Goal: Task Accomplishment & Management: Complete application form

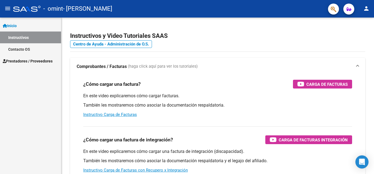
click at [15, 63] on span "Prestadores / Proveedores" at bounding box center [28, 61] width 50 height 6
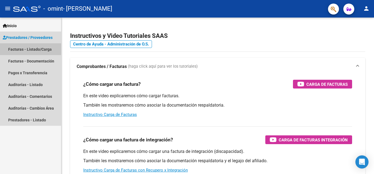
click at [27, 50] on link "Facturas - Listado/Carga" at bounding box center [30, 49] width 61 height 12
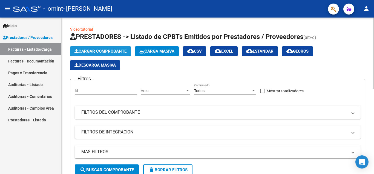
click at [105, 53] on span "Cargar Comprobante" at bounding box center [100, 51] width 52 height 5
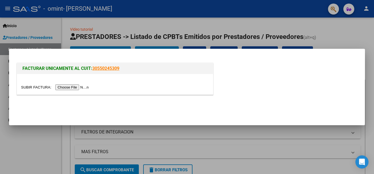
click at [33, 87] on input "file" at bounding box center [55, 87] width 69 height 6
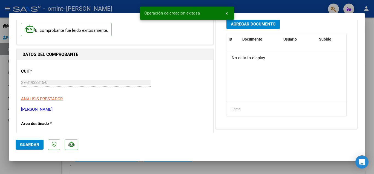
scroll to position [59, 0]
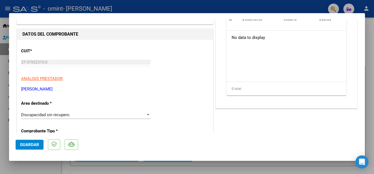
click at [149, 113] on div at bounding box center [148, 114] width 5 height 4
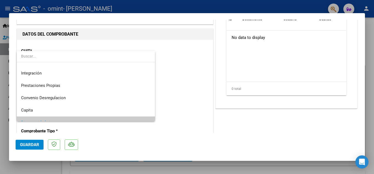
scroll to position [41, 0]
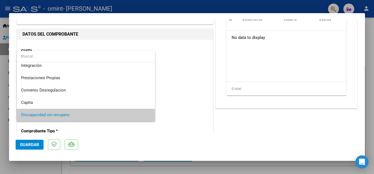
click at [318, 5] on div at bounding box center [187, 87] width 374 height 174
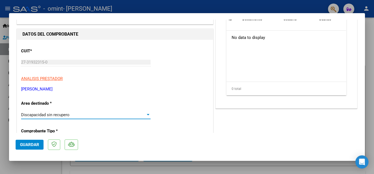
click at [113, 112] on div "Discapacidad sin recupero" at bounding box center [83, 114] width 125 height 5
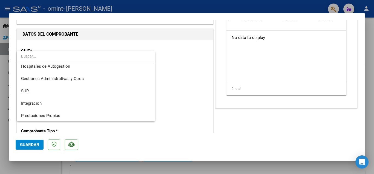
scroll to position [0, 0]
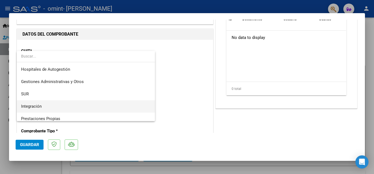
click at [101, 108] on span "Integración" at bounding box center [85, 106] width 129 height 12
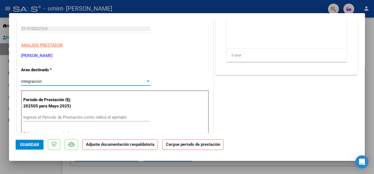
scroll to position [118, 0]
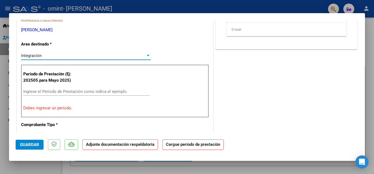
click at [55, 92] on input "Ingrese el Período de Prestación como indica el ejemplo" at bounding box center [86, 91] width 126 height 5
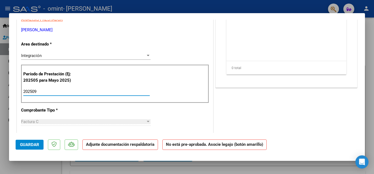
type input "202509"
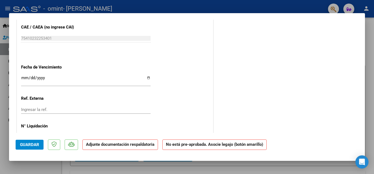
scroll to position [355, 0]
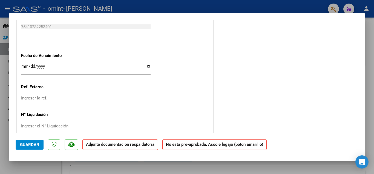
click at [149, 64] on input "Ingresar la fecha" at bounding box center [85, 68] width 129 height 9
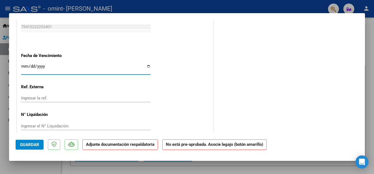
type input "[DATE]"
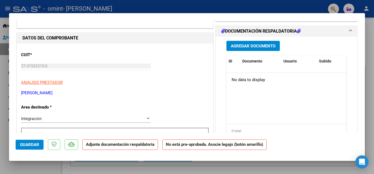
scroll to position [0, 0]
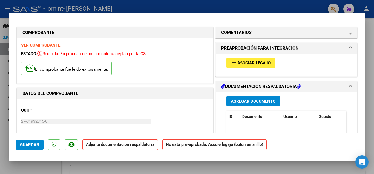
click at [246, 60] on span "add Asociar Legajo" at bounding box center [251, 62] width 40 height 5
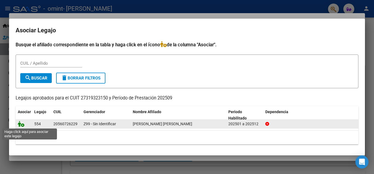
click at [20, 125] on icon at bounding box center [21, 124] width 7 height 6
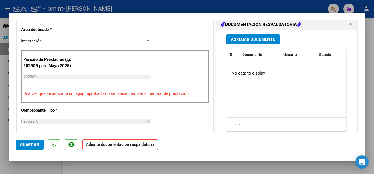
scroll to position [118, 0]
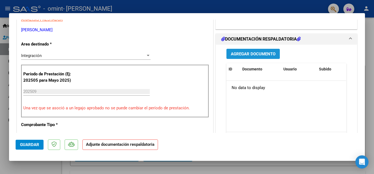
click at [259, 51] on button "Agregar Documento" at bounding box center [252, 54] width 53 height 10
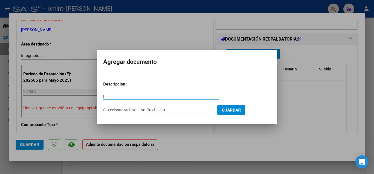
type input "p"
type input "PLANILLA DE ASISTENCIA"
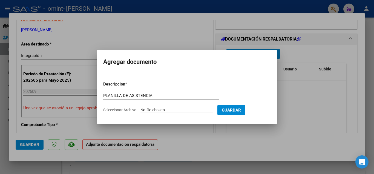
click at [157, 108] on input "Seleccionar Archivo" at bounding box center [176, 110] width 73 height 5
type input "C:\fakepath\ASISTENCIA [PERSON_NAME]- SEP- PSI.pdf"
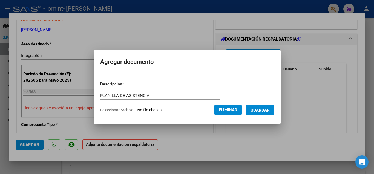
click at [262, 112] on span "Guardar" at bounding box center [259, 110] width 19 height 5
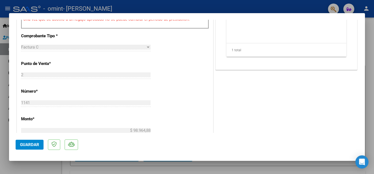
scroll to position [370, 0]
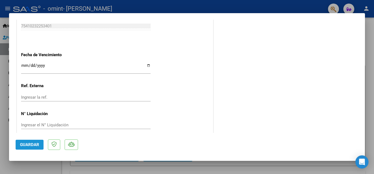
click at [28, 144] on span "Guardar" at bounding box center [29, 144] width 19 height 5
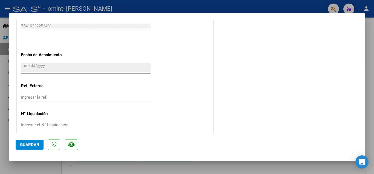
click at [369, 72] on div at bounding box center [187, 87] width 374 height 174
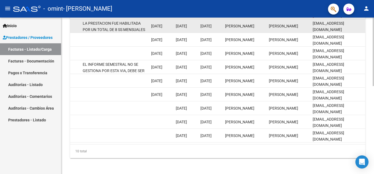
scroll to position [201, 0]
